Goal: Task Accomplishment & Management: Manage account settings

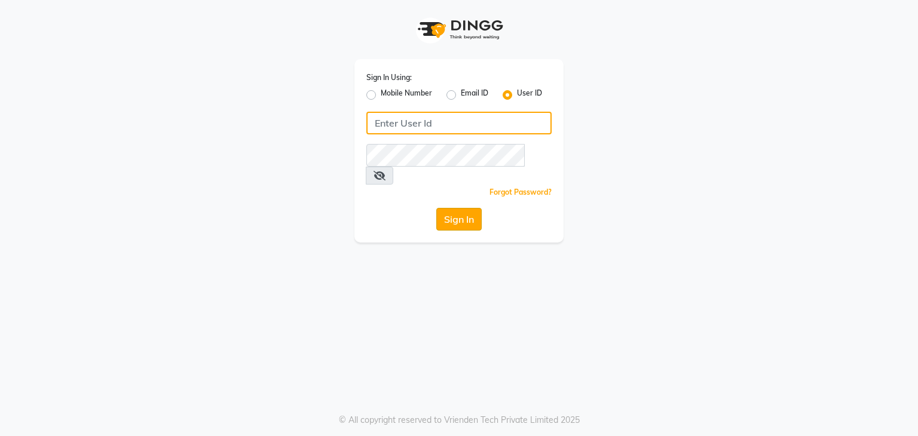
type input "[PERSON_NAME]"
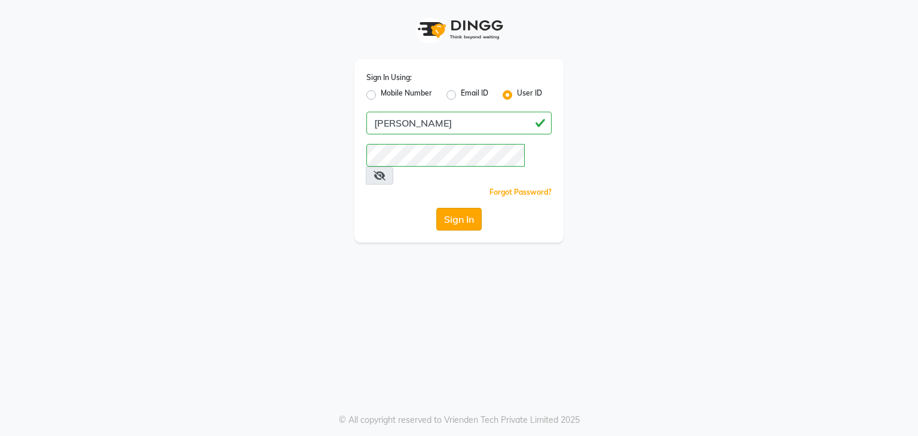
click at [473, 208] on button "Sign In" at bounding box center [458, 219] width 45 height 23
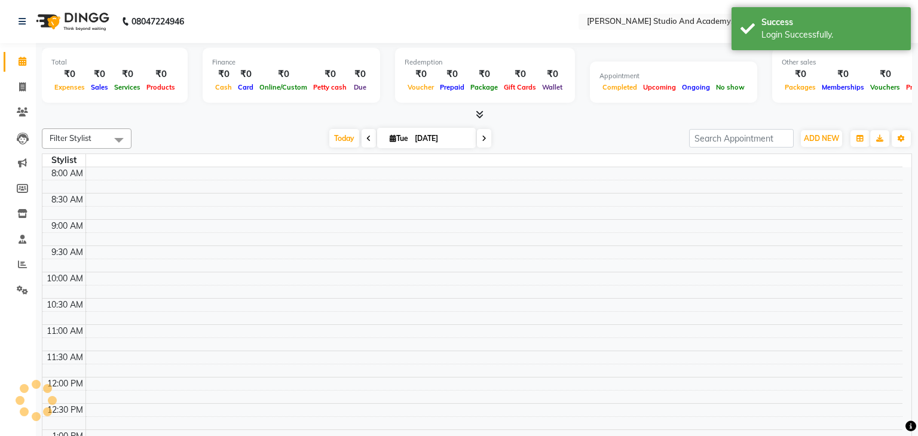
select select "en"
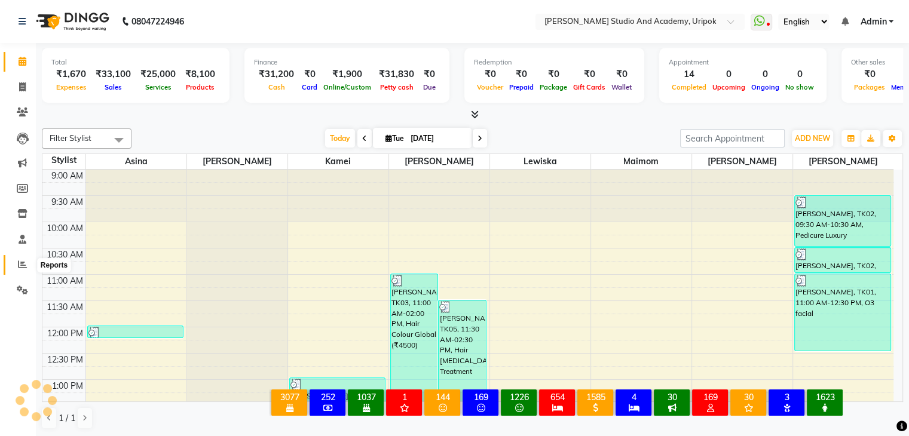
click at [22, 265] on icon at bounding box center [22, 264] width 9 height 9
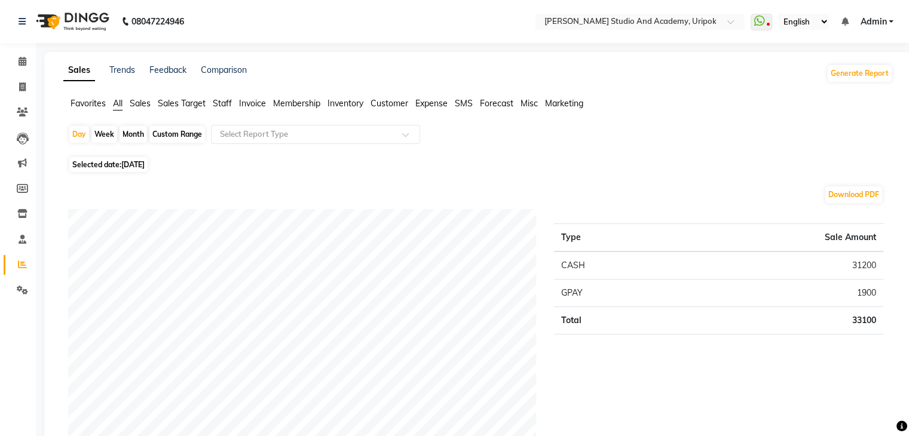
click at [226, 104] on span "Staff" at bounding box center [222, 103] width 19 height 11
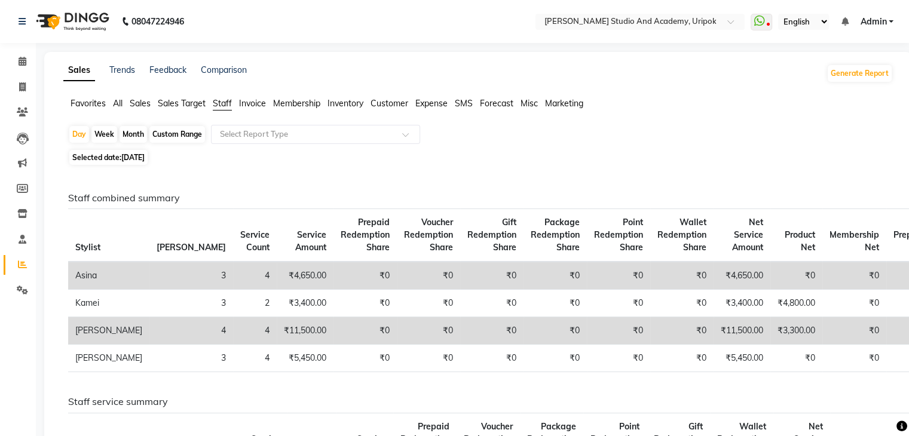
click at [74, 22] on img at bounding box center [71, 21] width 82 height 33
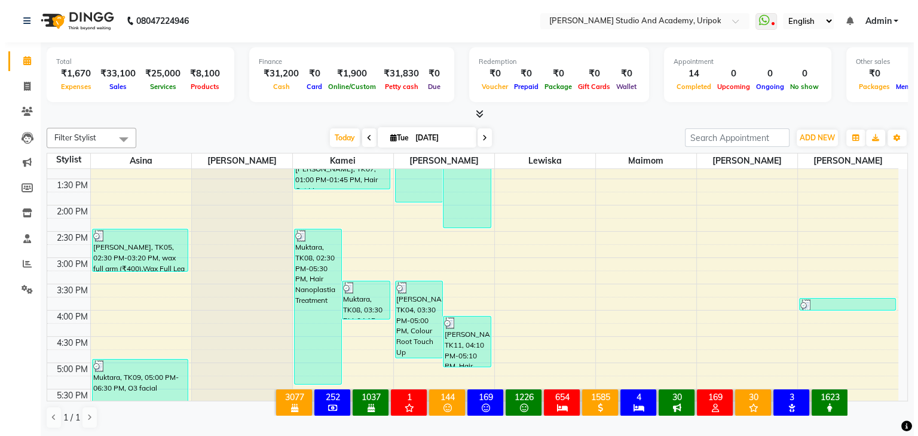
scroll to position [227, 0]
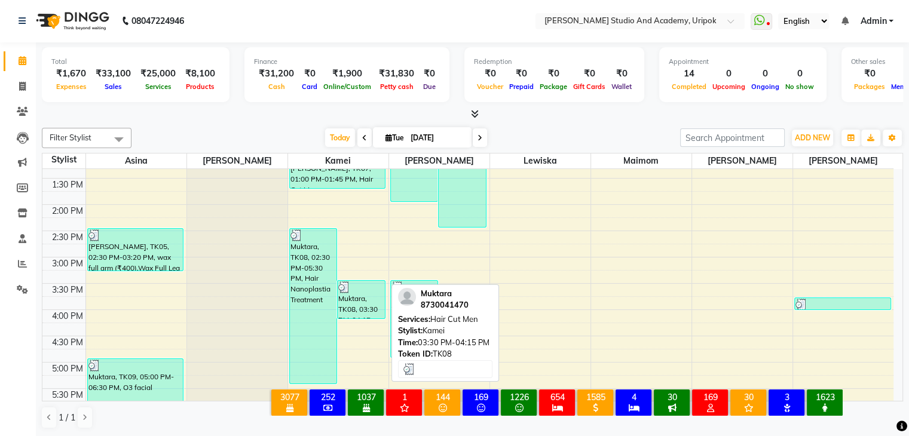
click at [375, 305] on div "Muktara, TK08, 03:30 PM-04:15 PM, Hair Cut Men" at bounding box center [361, 300] width 47 height 38
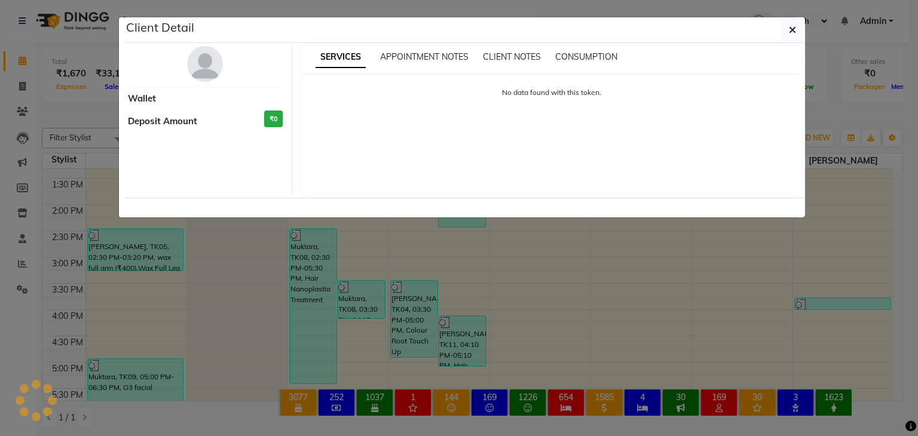
select select "3"
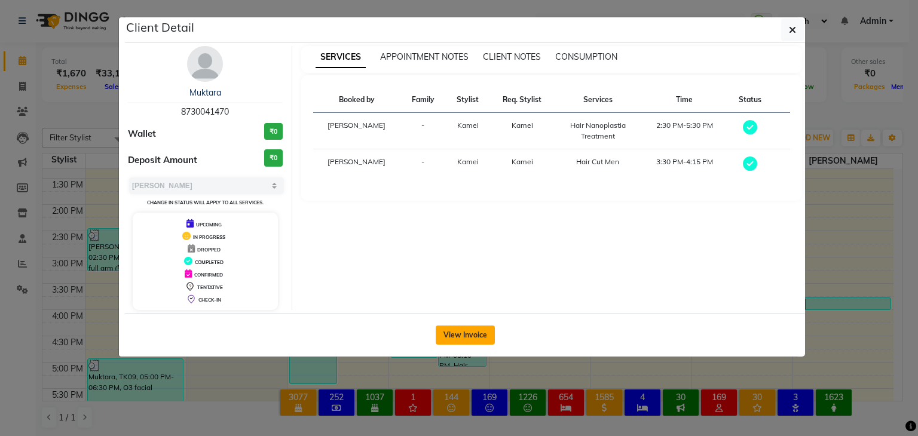
click at [454, 338] on button "View Invoice" at bounding box center [465, 335] width 59 height 19
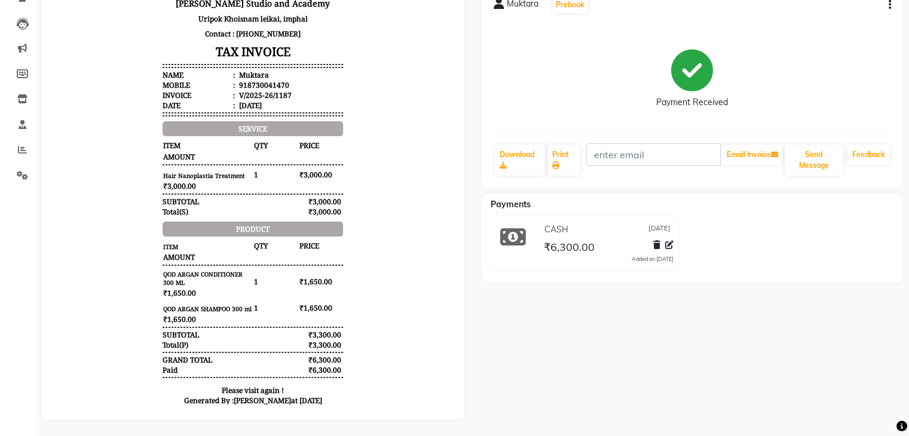
scroll to position [125, 0]
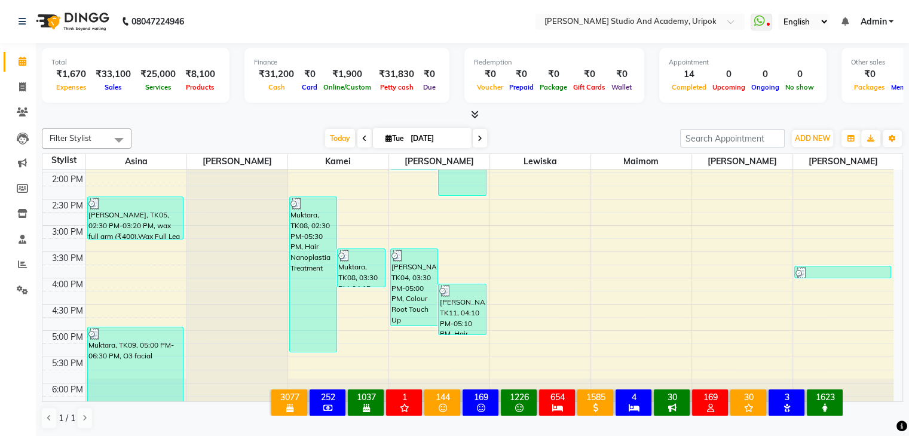
scroll to position [273, 0]
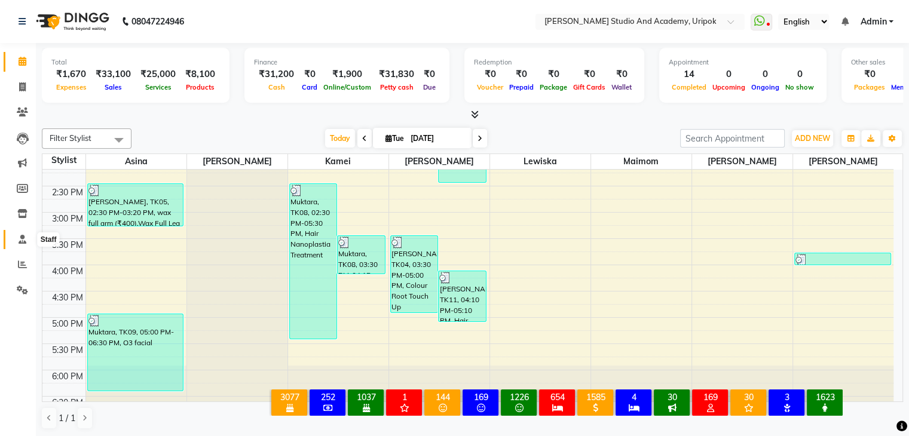
click at [19, 238] on icon at bounding box center [23, 239] width 8 height 9
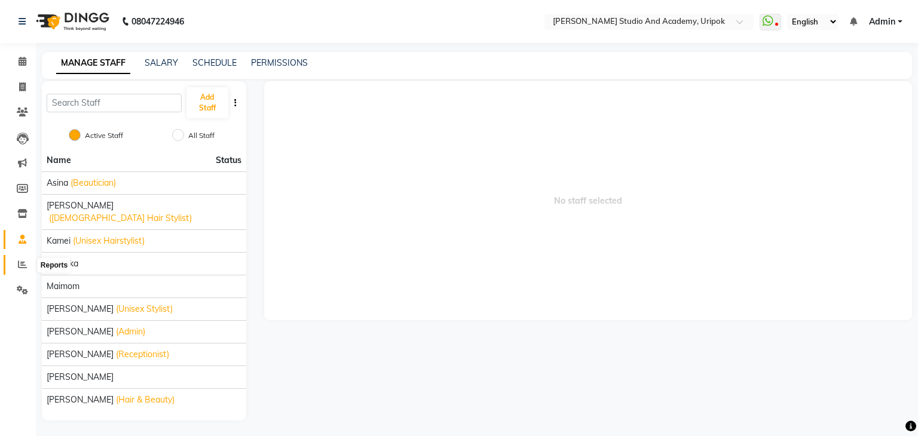
click at [22, 266] on icon at bounding box center [22, 264] width 9 height 9
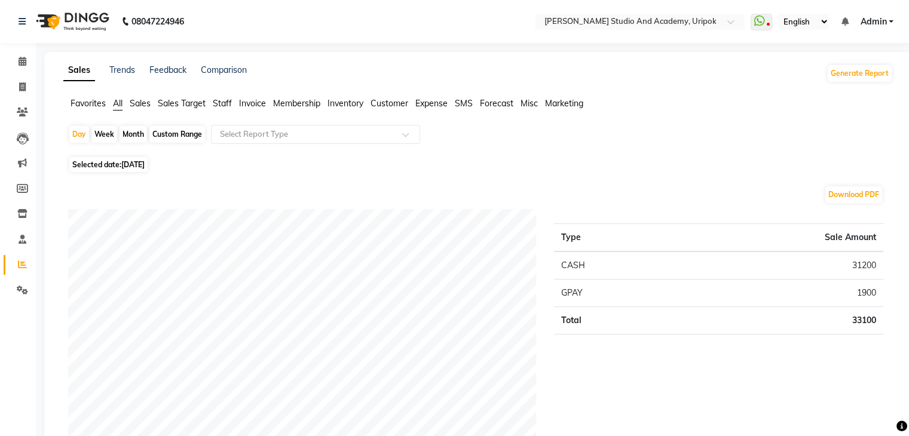
click at [177, 101] on span "Sales Target" at bounding box center [182, 103] width 48 height 11
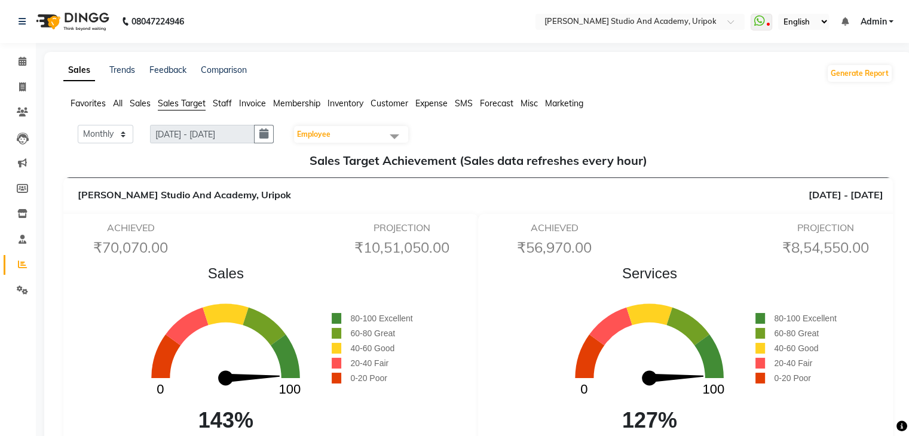
click at [371, 137] on span "Employee" at bounding box center [351, 134] width 114 height 17
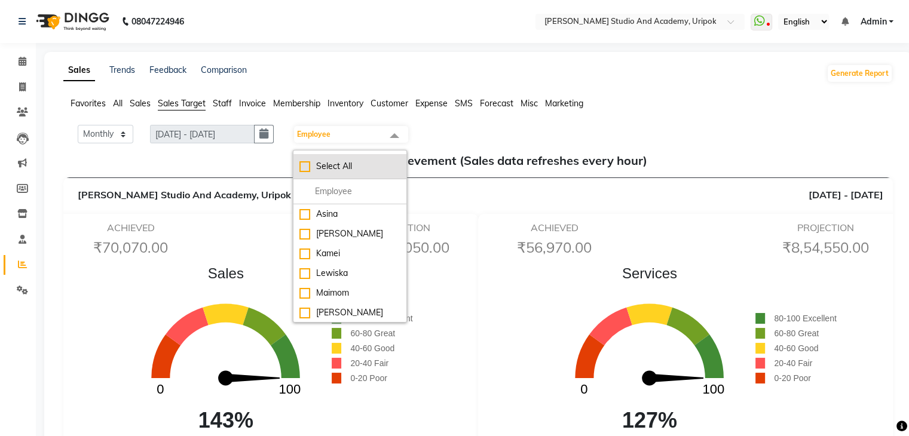
click at [307, 168] on div "Select All" at bounding box center [349, 166] width 101 height 13
checkbox input "true"
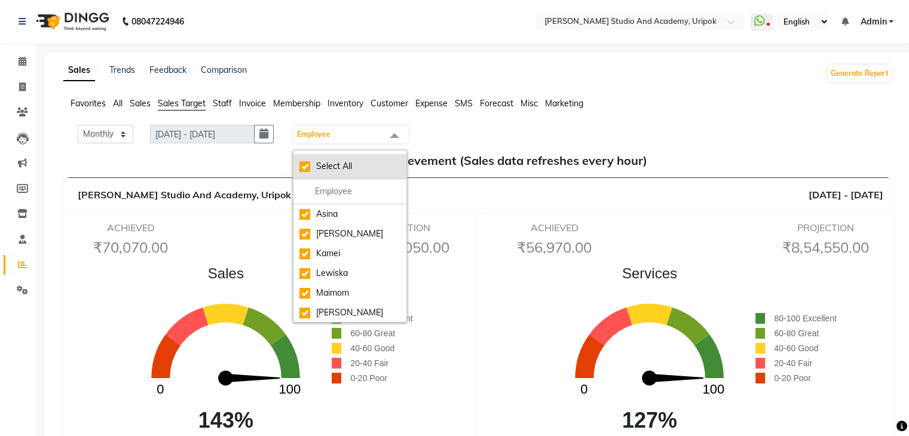
checkbox input "true"
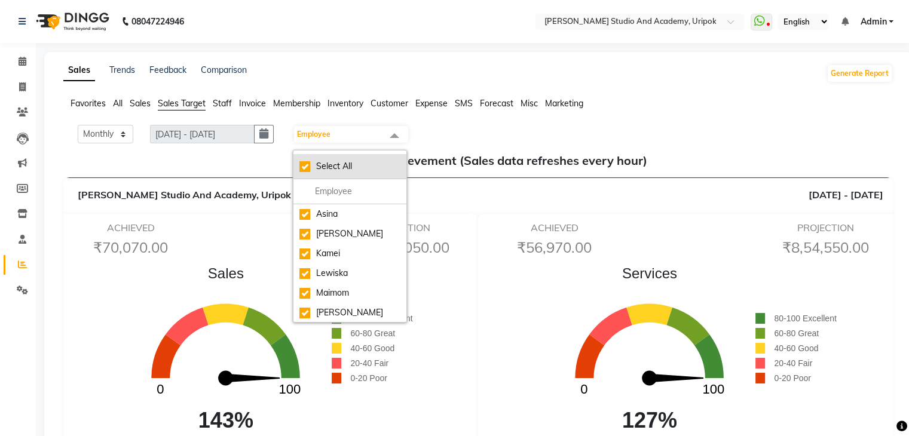
checkbox input "true"
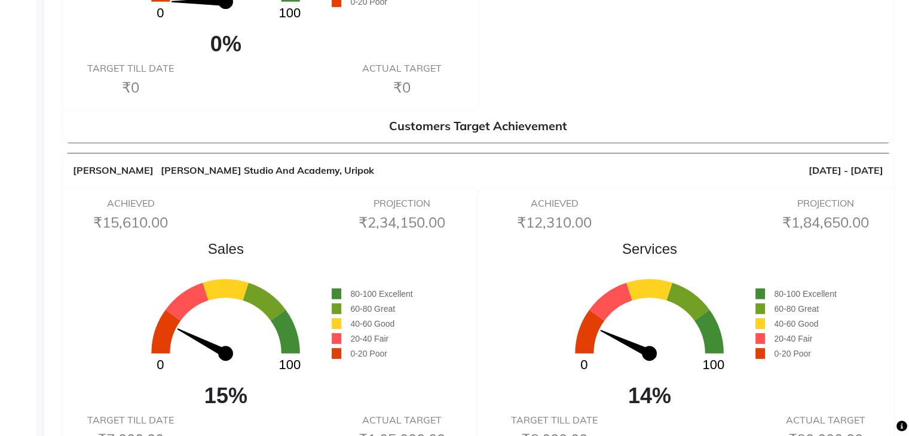
scroll to position [3606, 0]
